Goal: Task Accomplishment & Management: Manage account settings

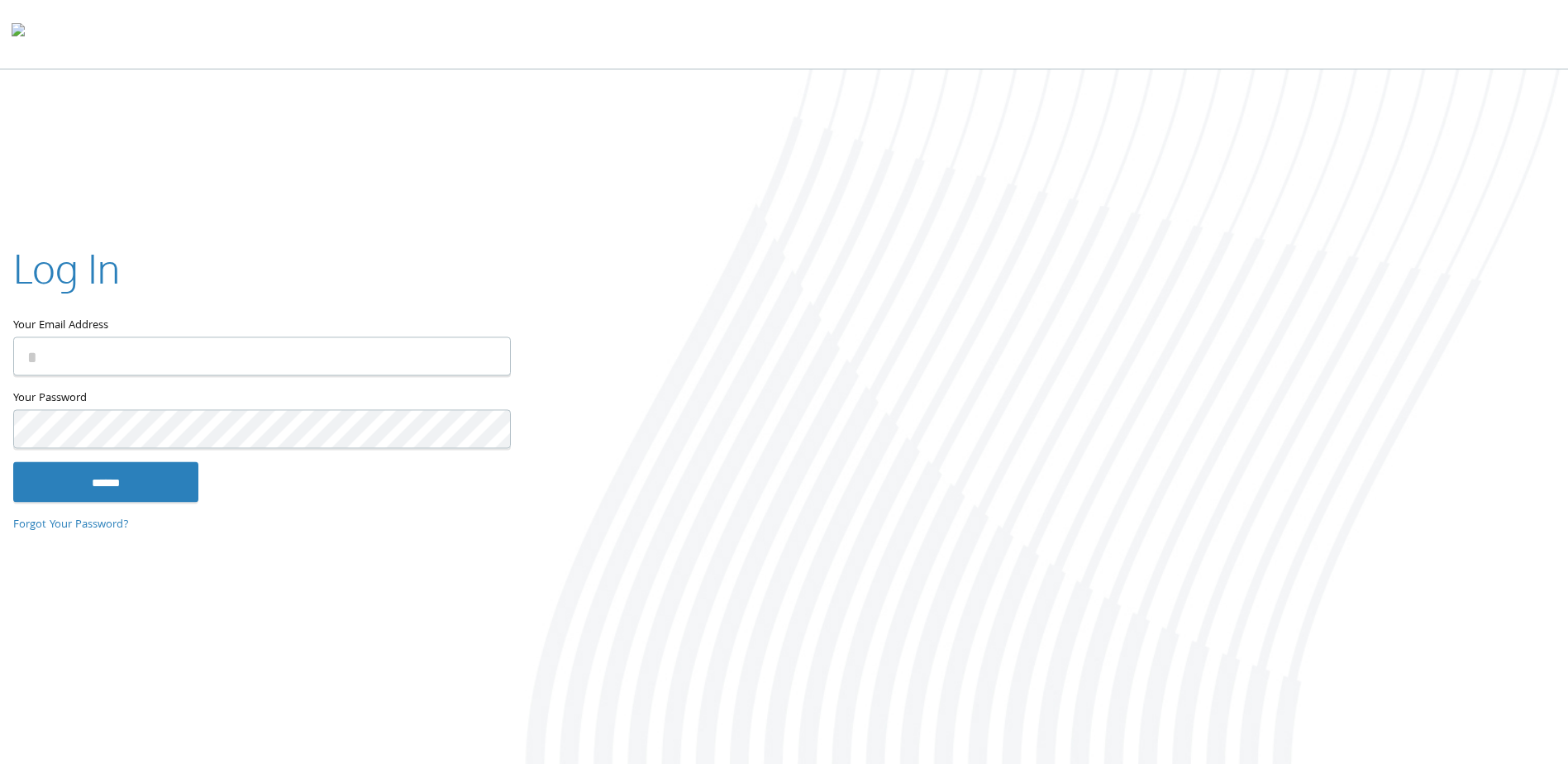
type input "**********"
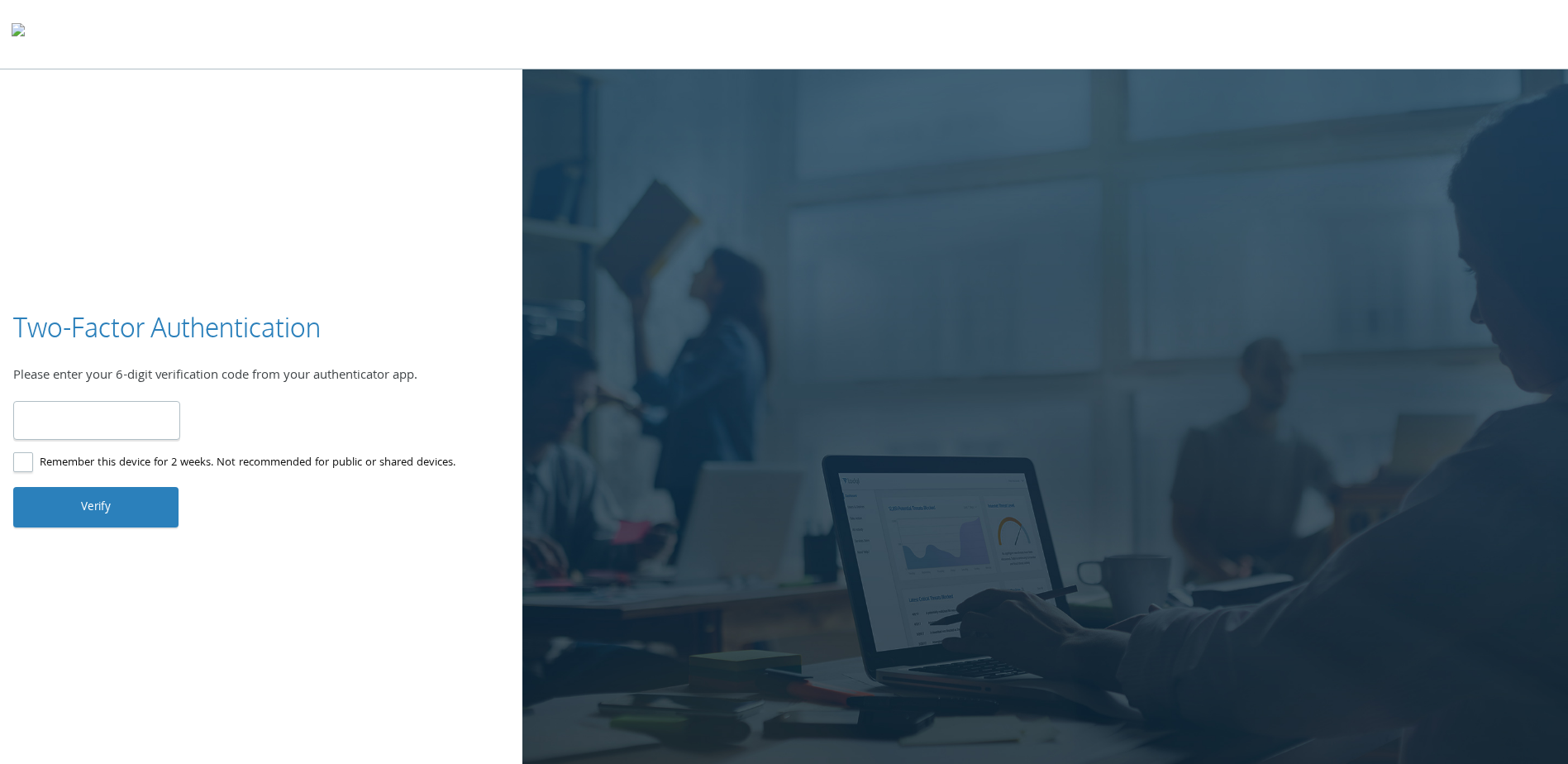
click at [104, 423] on input "number" at bounding box center [96, 421] width 167 height 39
click at [356, 403] on div "Verified! Logging you in. Invalid code. Please try again." at bounding box center [261, 381] width 497 height 143
click at [101, 461] on label "Remember this device for 2 weeks. Not recommended for public or shared devices." at bounding box center [235, 463] width 443 height 20
click at [81, 427] on input "number" at bounding box center [96, 421] width 167 height 39
drag, startPoint x: 285, startPoint y: 272, endPoint x: 269, endPoint y: 198, distance: 75.7
